Goal: Information Seeking & Learning: Learn about a topic

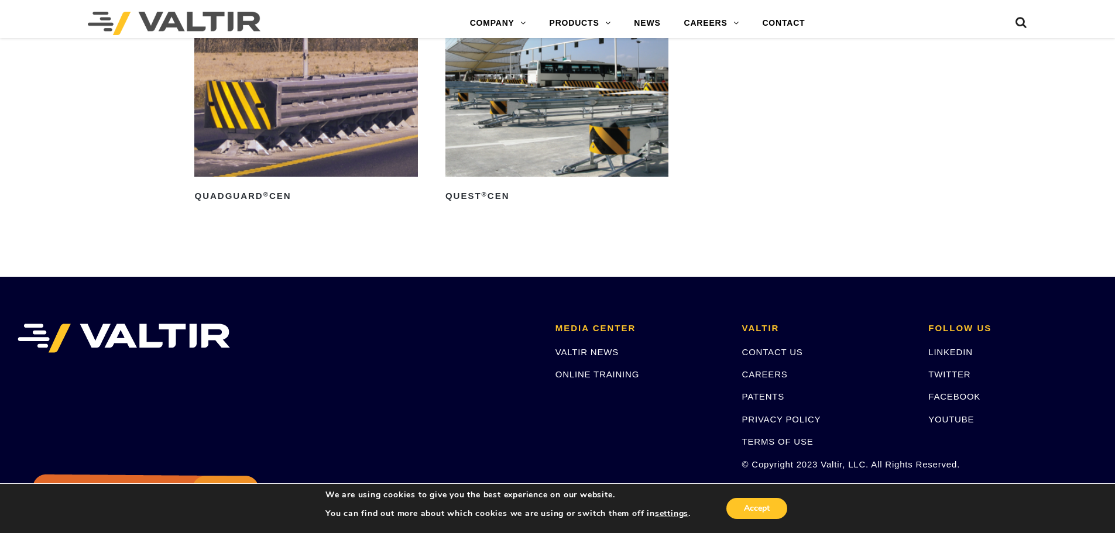
scroll to position [3922, 0]
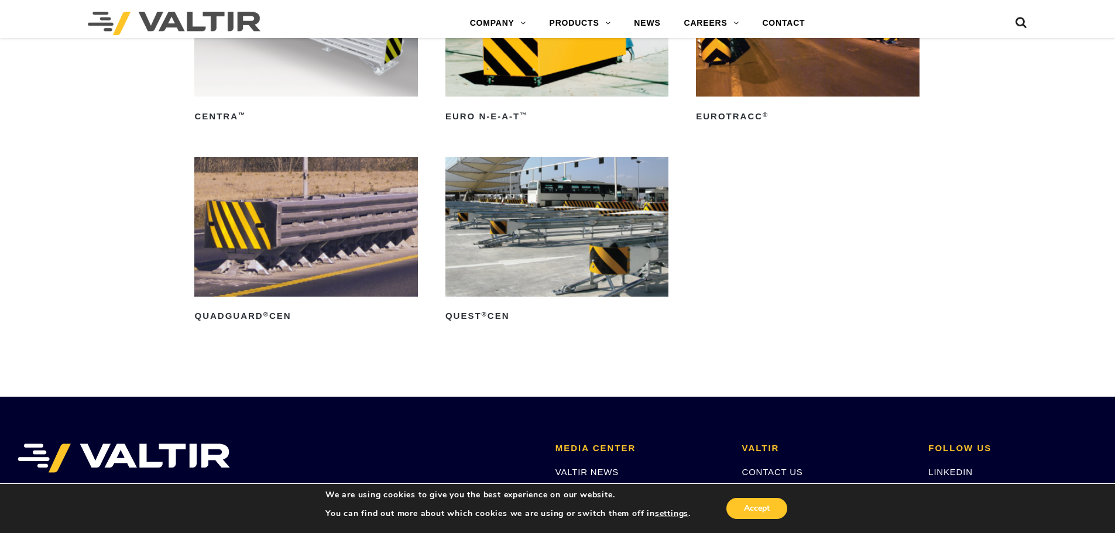
click at [306, 205] on img at bounding box center [305, 226] width 223 height 139
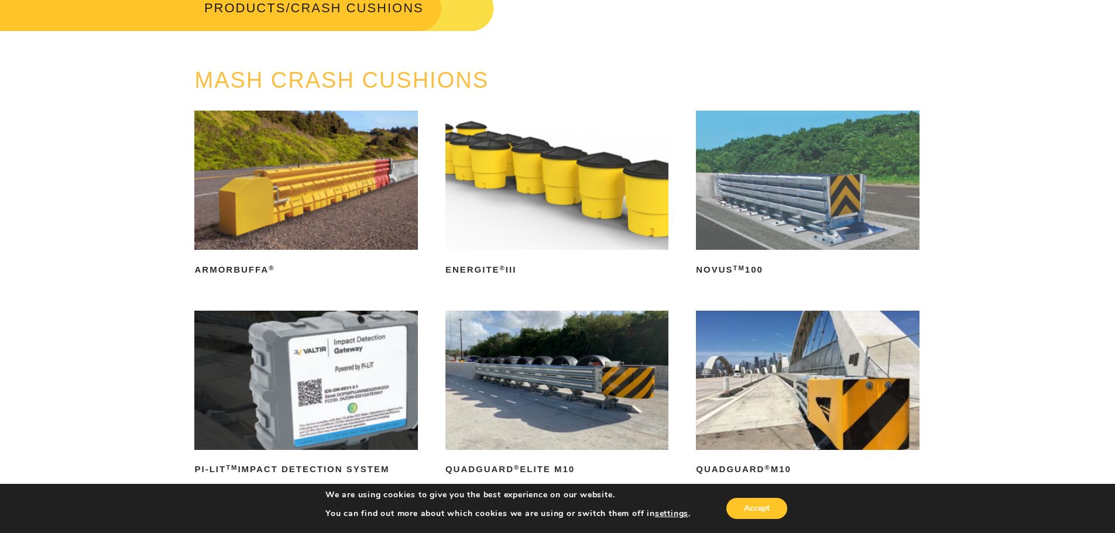
scroll to position [0, 0]
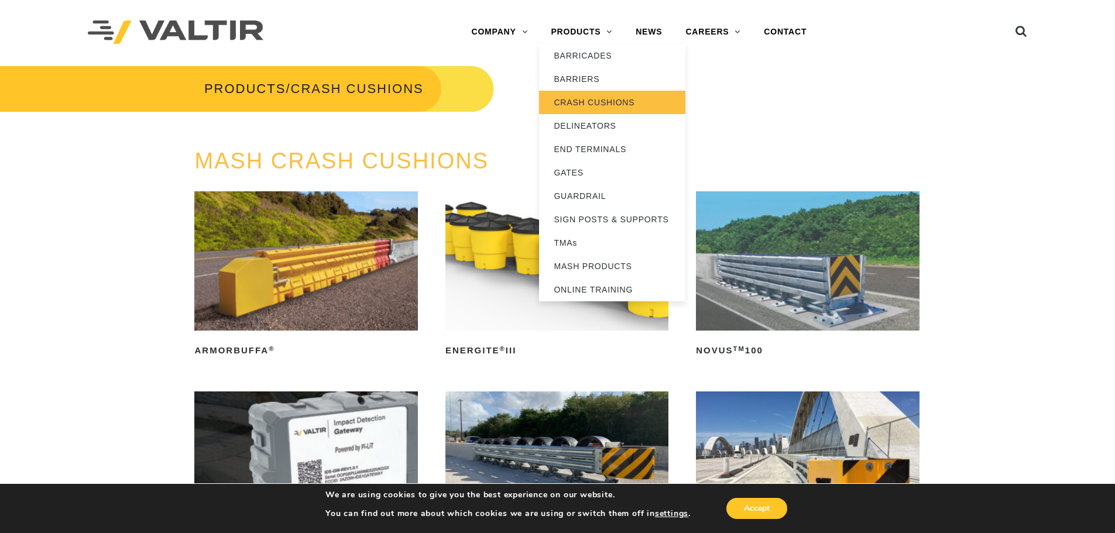
click at [597, 101] on link "CRASH CUSHIONS" at bounding box center [612, 102] width 146 height 23
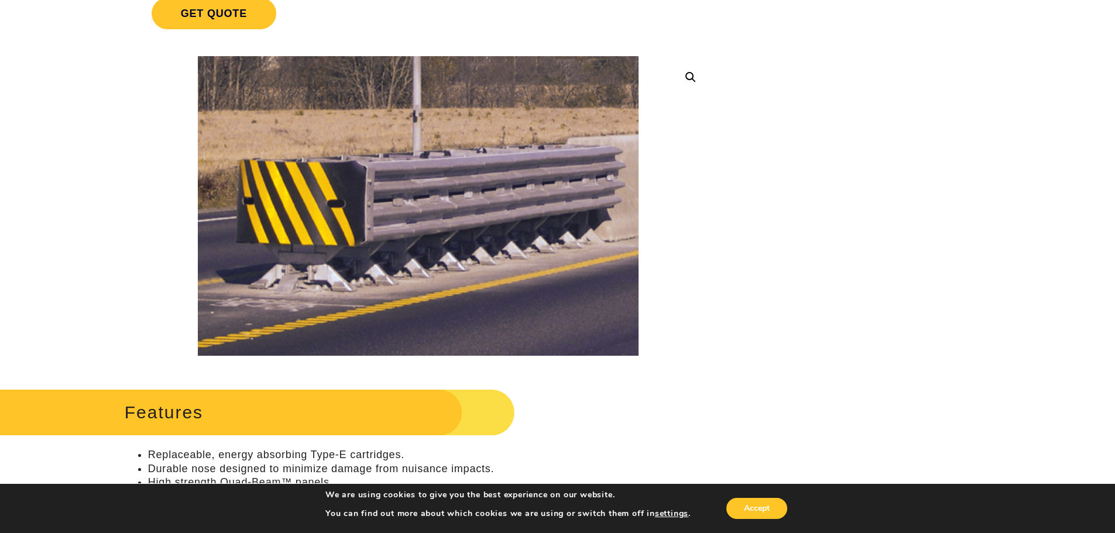
scroll to position [234, 0]
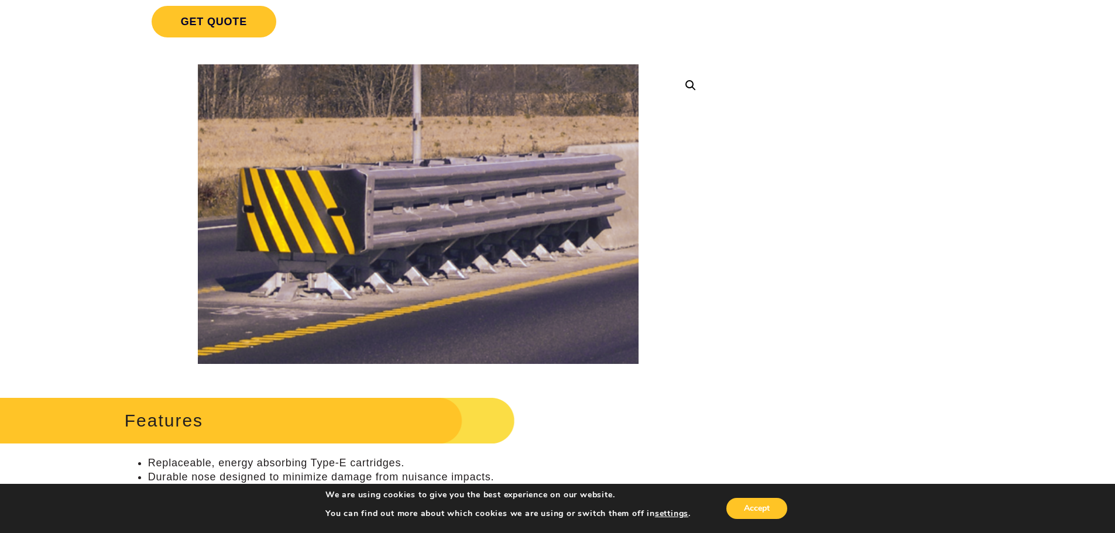
click at [424, 224] on img at bounding box center [418, 214] width 440 height 300
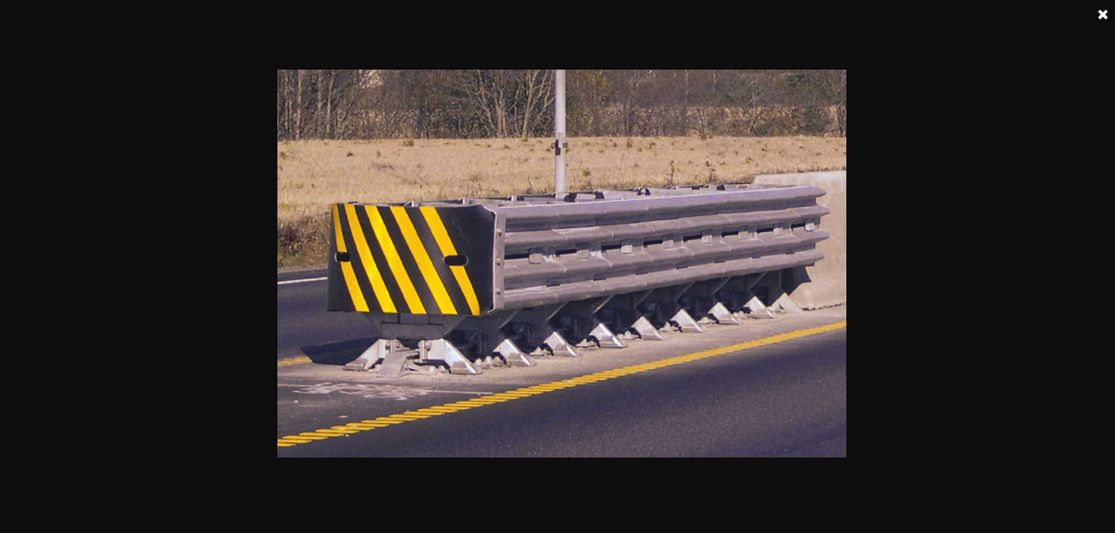
click at [715, 279] on img at bounding box center [561, 264] width 569 height 388
click at [1105, 15] on link at bounding box center [1103, 14] width 29 height 29
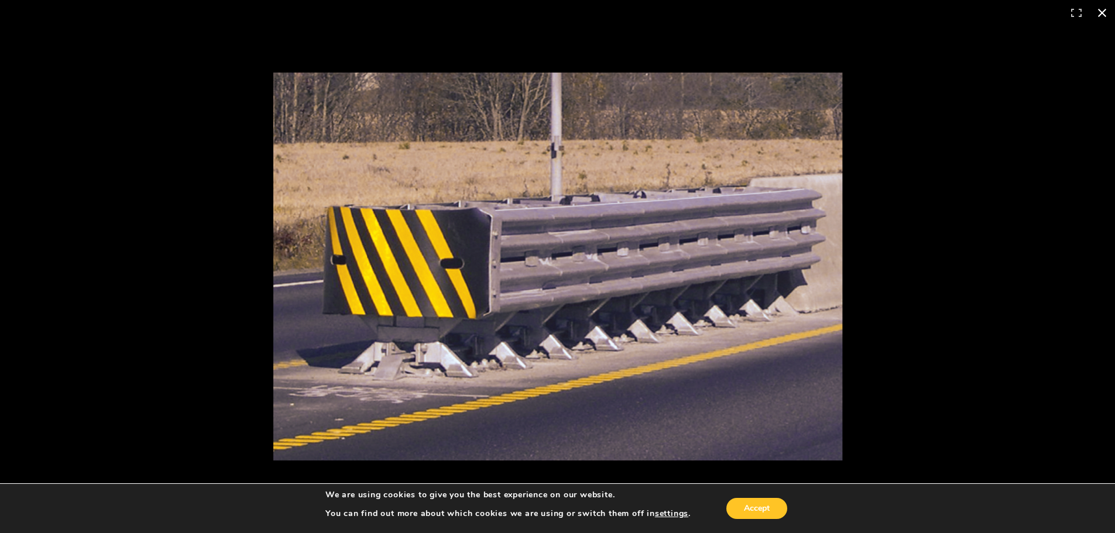
click at [1104, 13] on button "Close (Esc)" at bounding box center [1102, 13] width 26 height 26
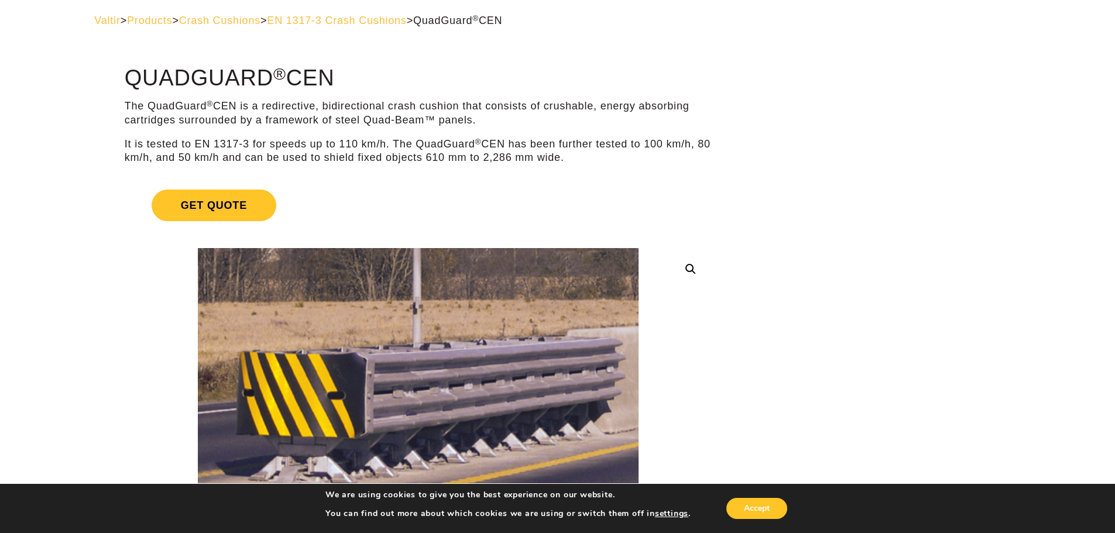
scroll to position [0, 0]
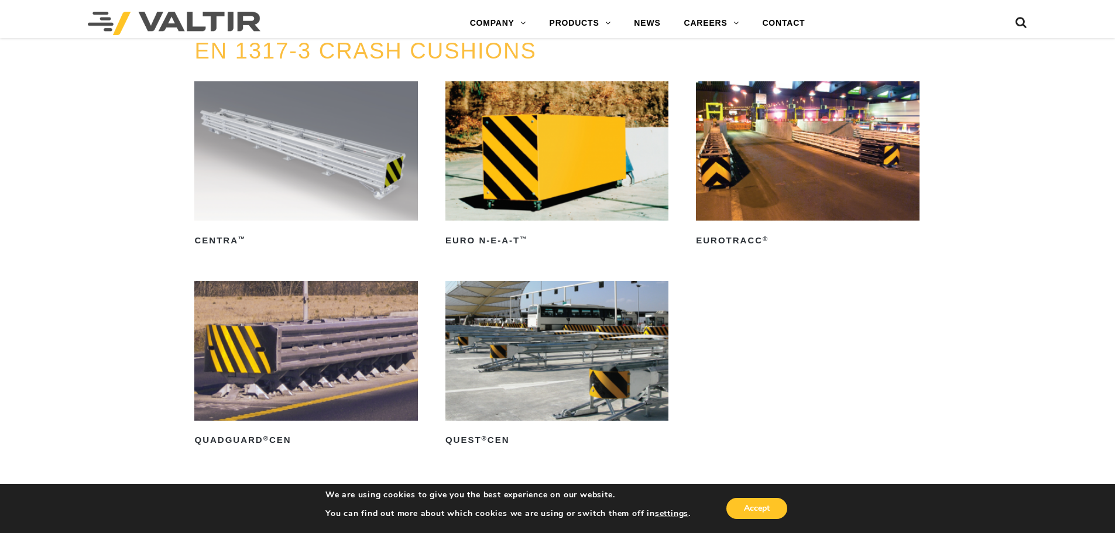
scroll to position [3864, 0]
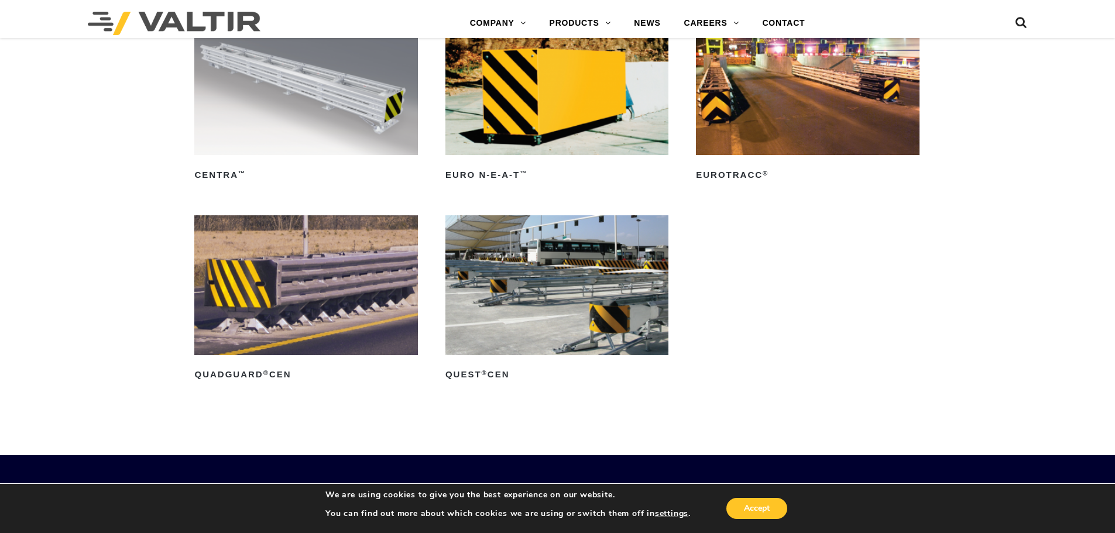
click at [762, 149] on img at bounding box center [807, 85] width 223 height 139
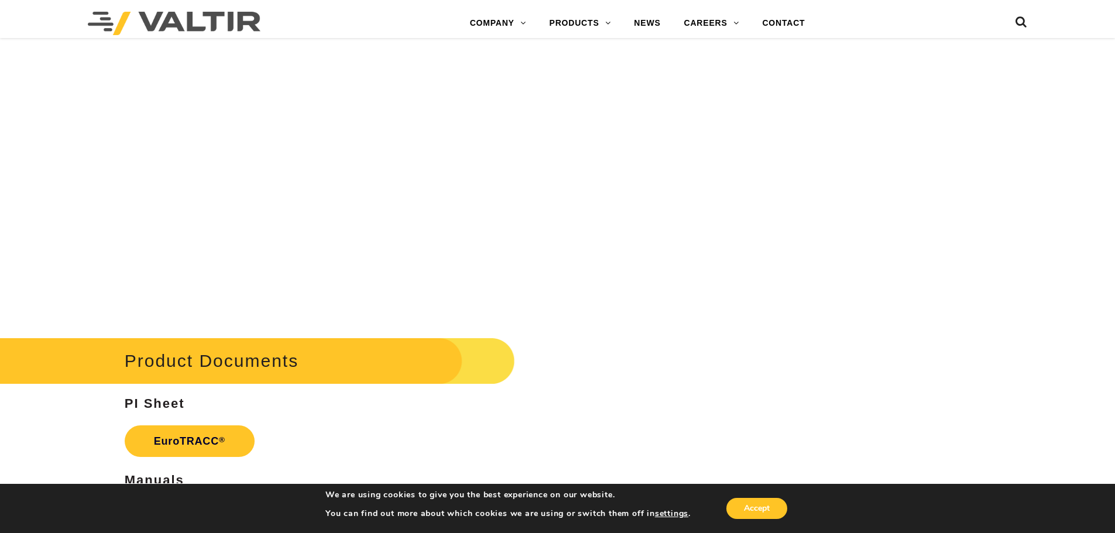
scroll to position [1479, 0]
